Goal: Check status: Check status

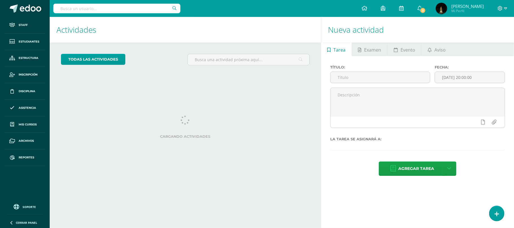
click at [102, 8] on input "text" at bounding box center [116, 9] width 127 height 10
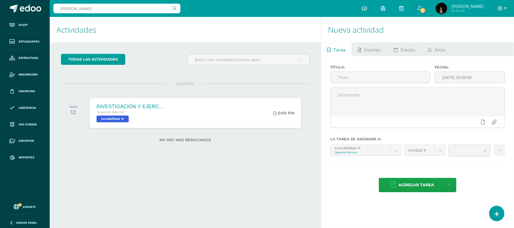
type input "aguirre a"
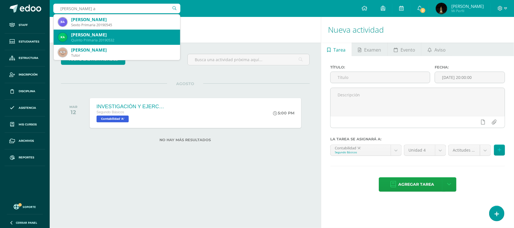
scroll to position [38, 0]
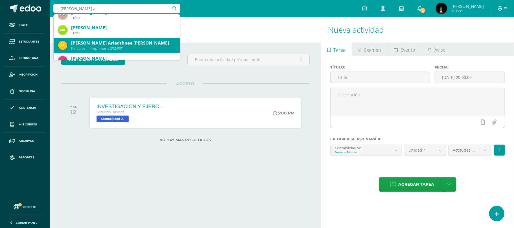
click at [120, 40] on div "[PERSON_NAME] Ariadthnee [PERSON_NAME]" at bounding box center [123, 43] width 104 height 6
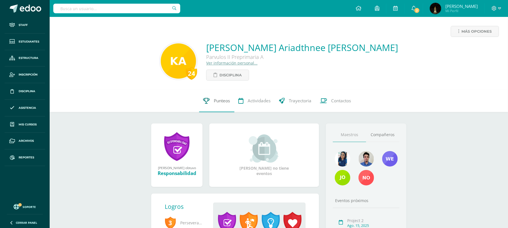
click at [220, 102] on span "Punteos" at bounding box center [222, 101] width 16 height 6
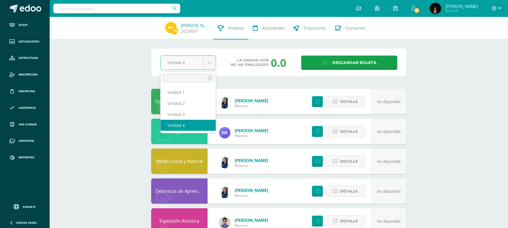
click at [210, 66] on body "Staff Estudiantes Estructura Inscripción Disciplina Asistencia Mis cursos Archi…" at bounding box center [254, 152] width 508 height 305
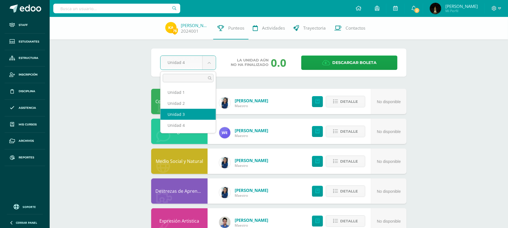
select select "Unidad 3"
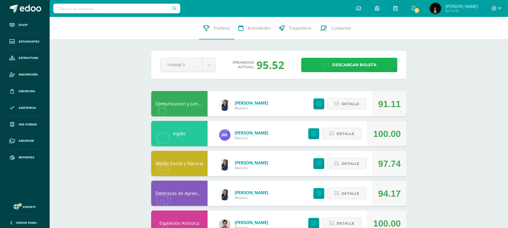
click at [325, 67] on icon at bounding box center [326, 65] width 8 height 6
